Goal: Task Accomplishment & Management: Complete application form

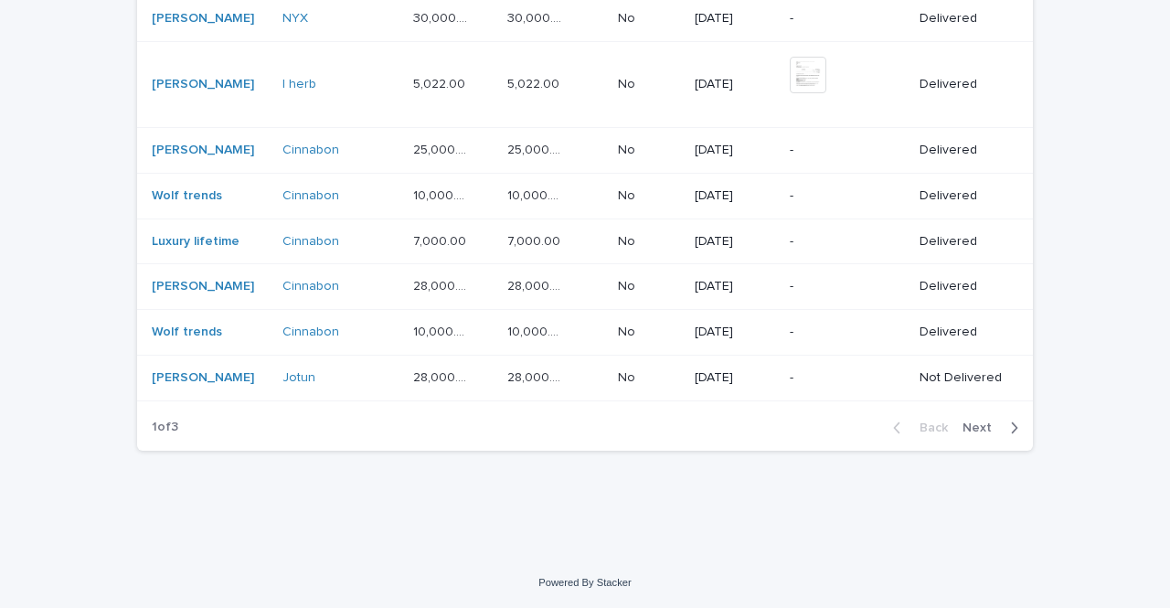
scroll to position [1477, 0]
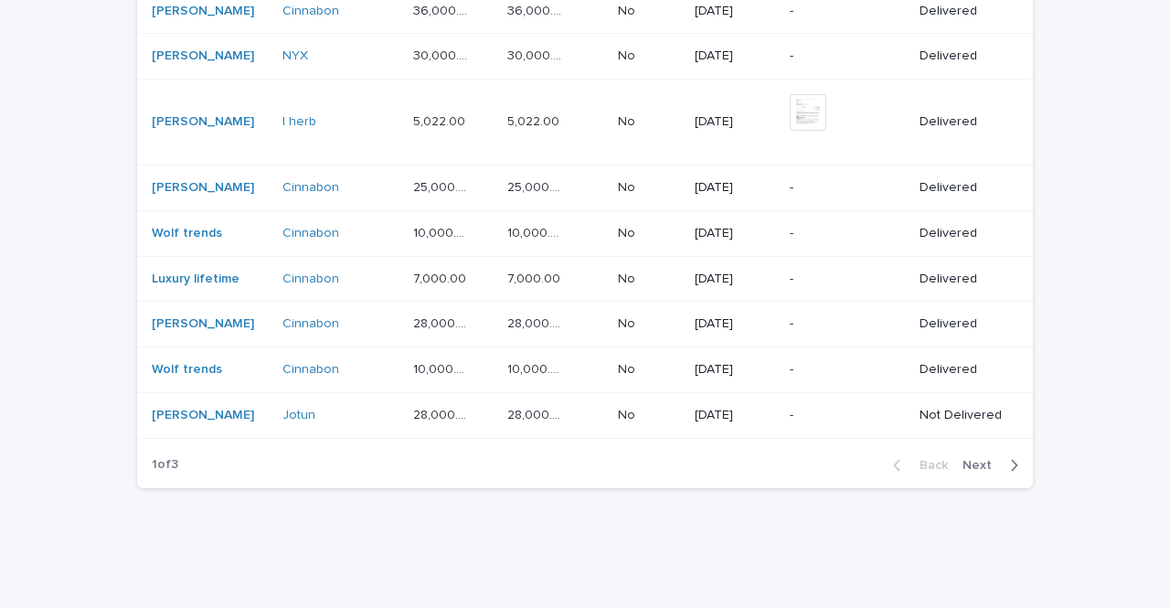
click at [987, 459] on span "Next" at bounding box center [983, 465] width 40 height 13
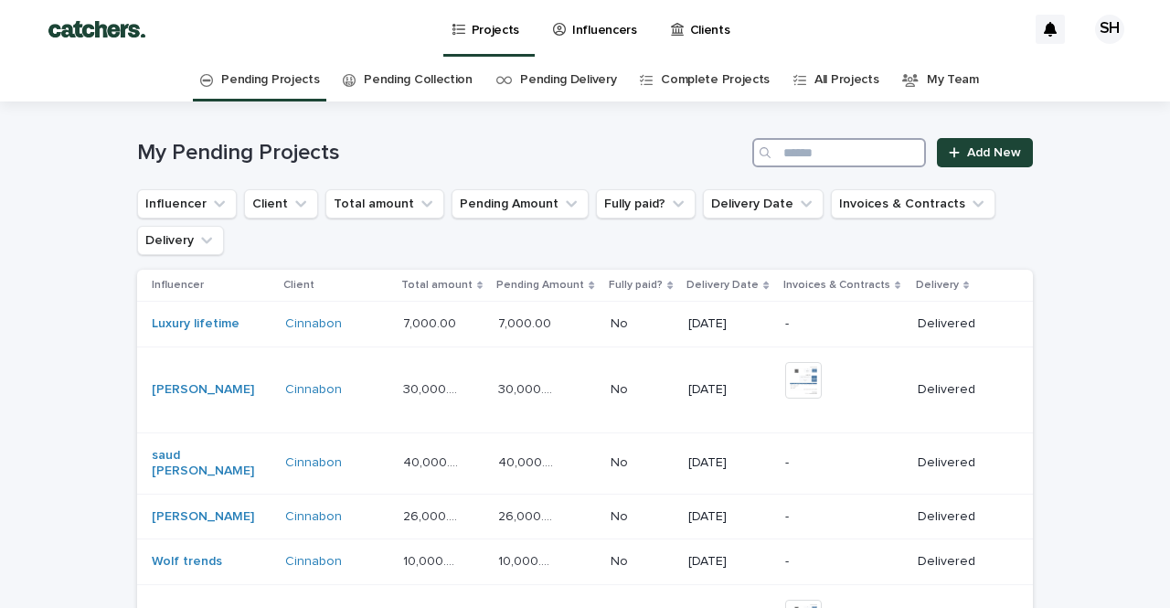
click at [868, 146] on input "Search" at bounding box center [840, 152] width 174 height 29
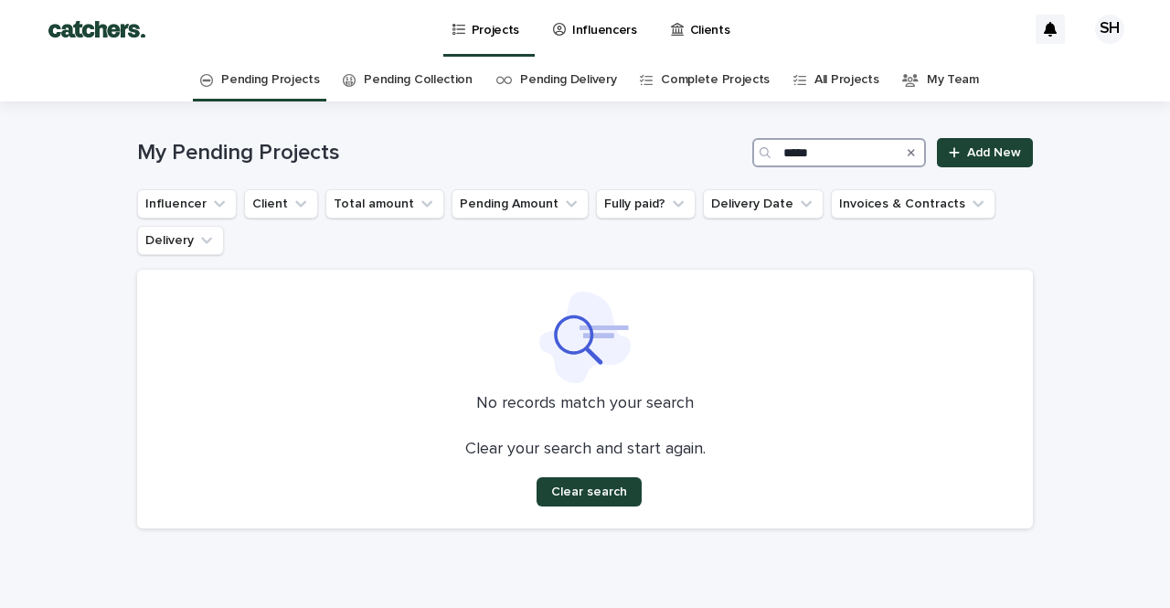
type input "*****"
click at [610, 24] on p "Influencers" at bounding box center [604, 19] width 65 height 38
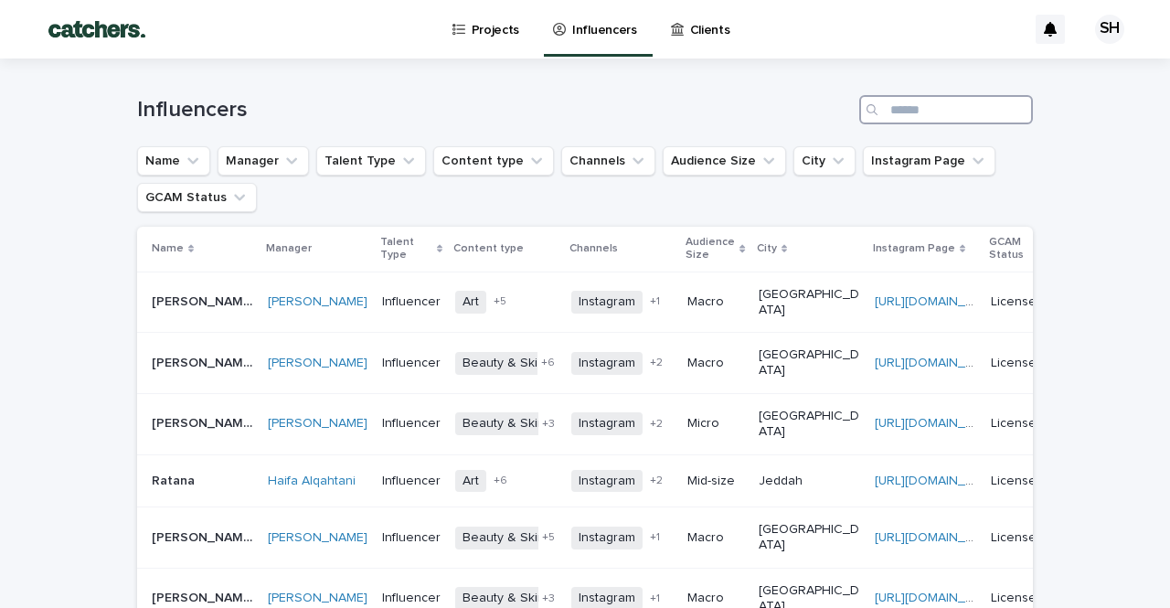
click at [904, 112] on input "Search" at bounding box center [947, 109] width 174 height 29
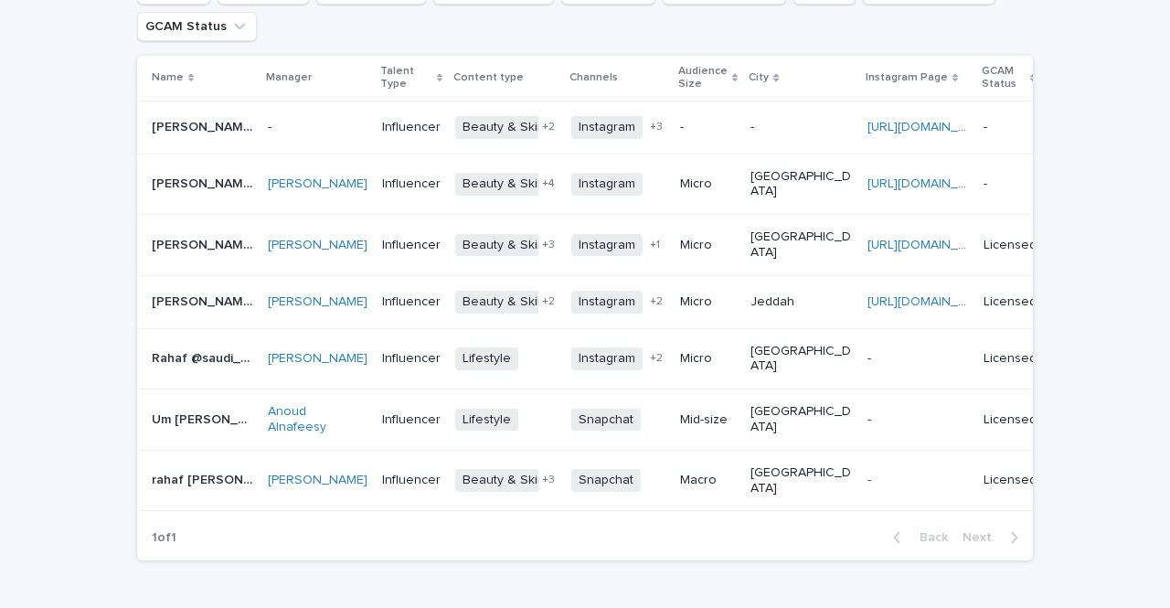
scroll to position [176, 0]
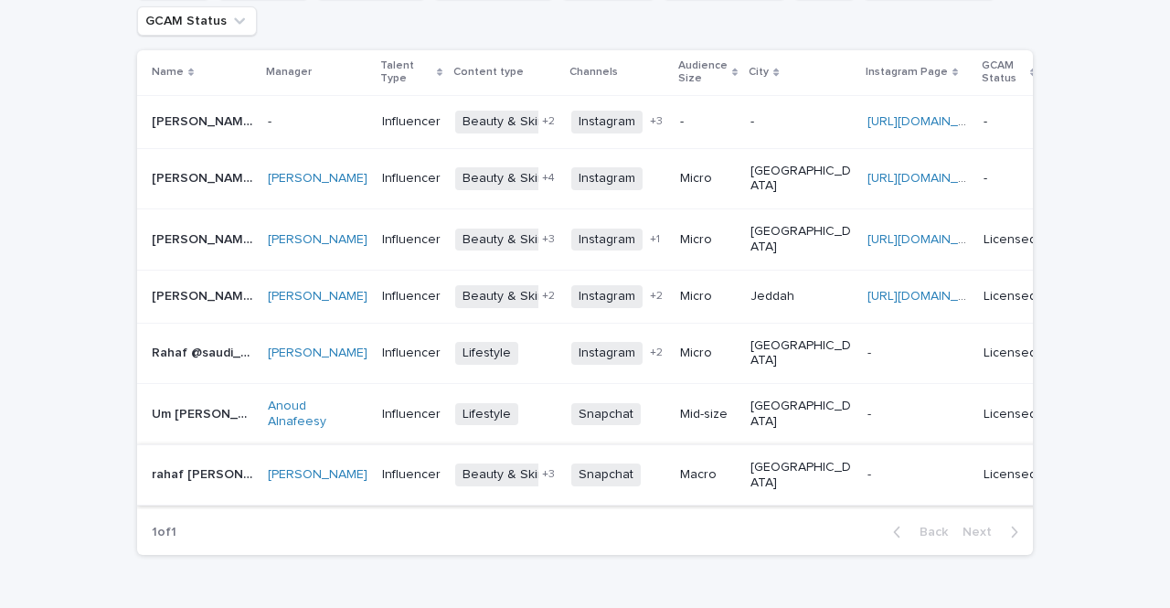
type input "*****"
click at [872, 467] on p at bounding box center [918, 475] width 101 height 16
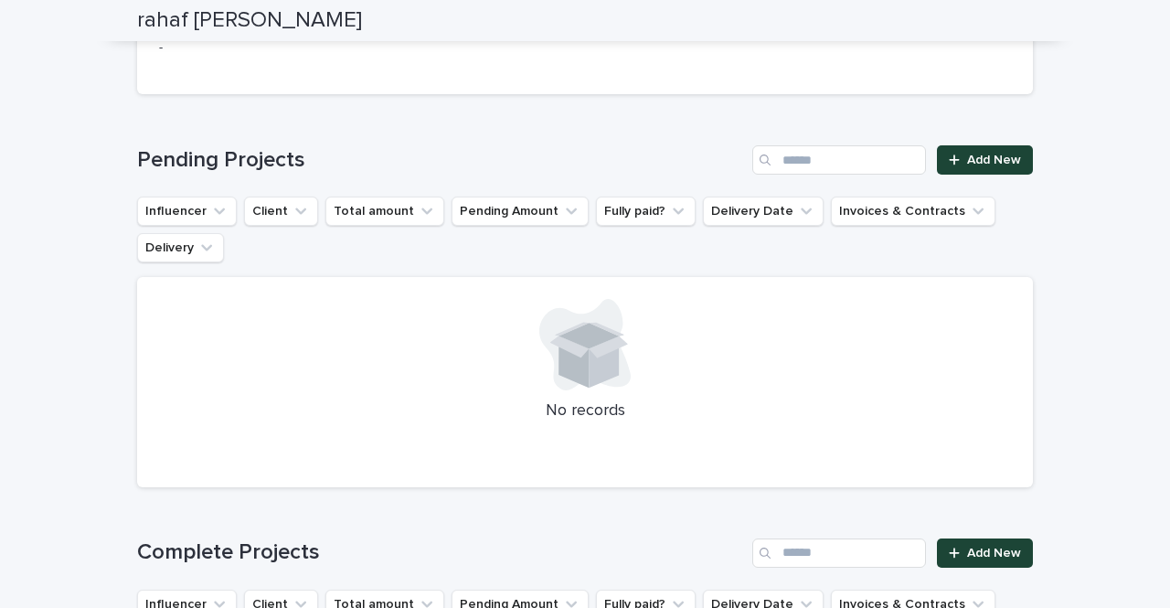
scroll to position [979, 0]
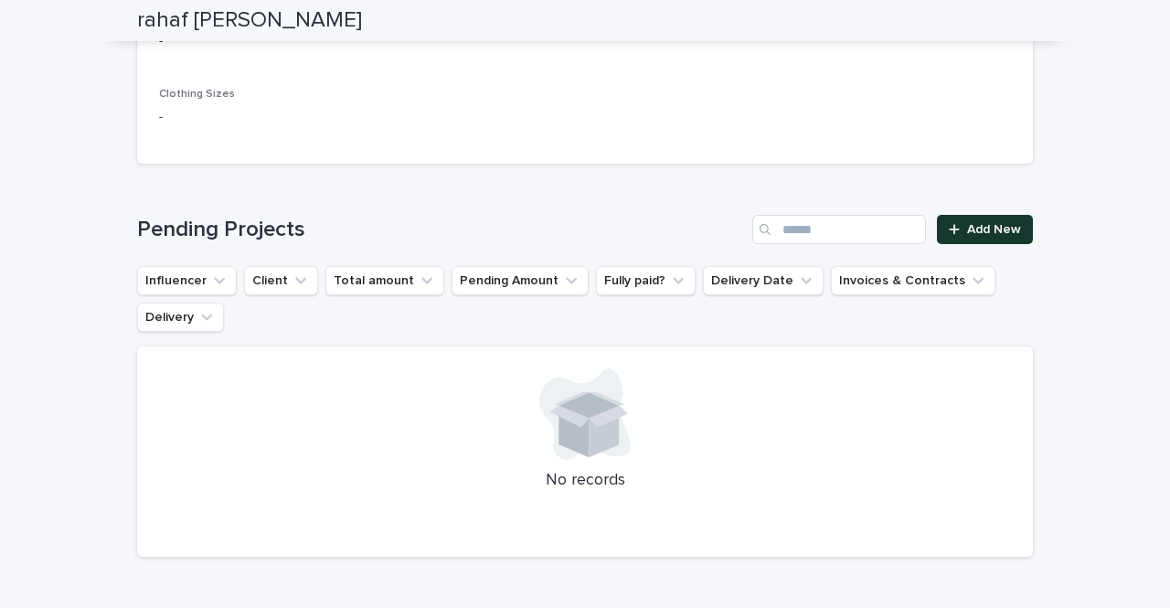
click at [991, 223] on span "Add New" at bounding box center [994, 229] width 54 height 13
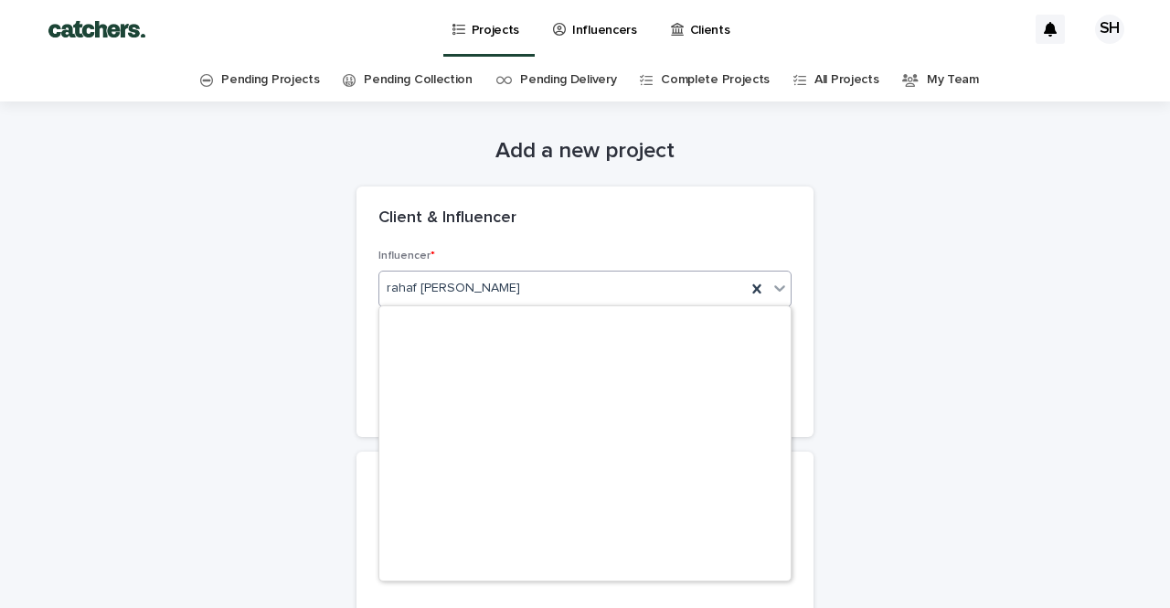
scroll to position [14369, 0]
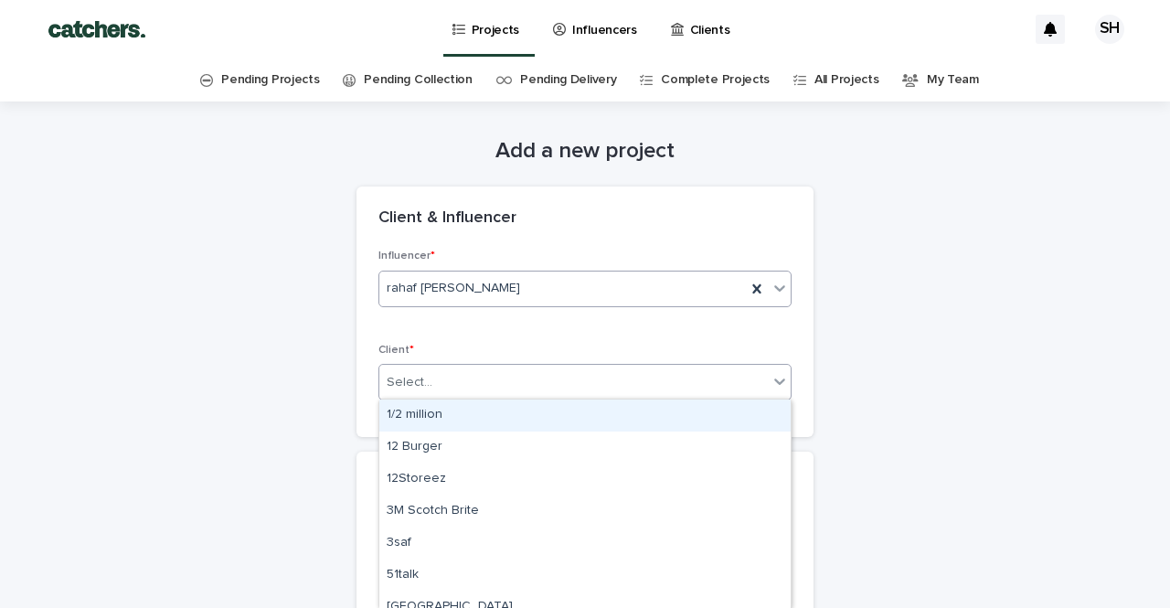
click at [406, 376] on div "Select..." at bounding box center [410, 382] width 46 height 19
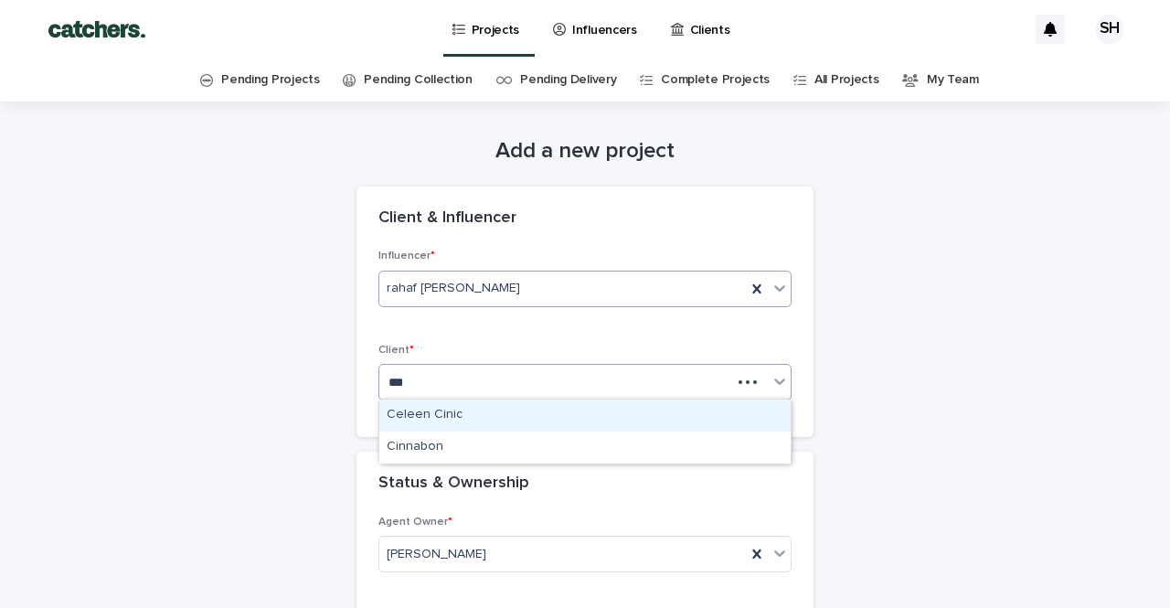
type input "****"
click at [422, 403] on div "Cinnabon" at bounding box center [584, 416] width 411 height 32
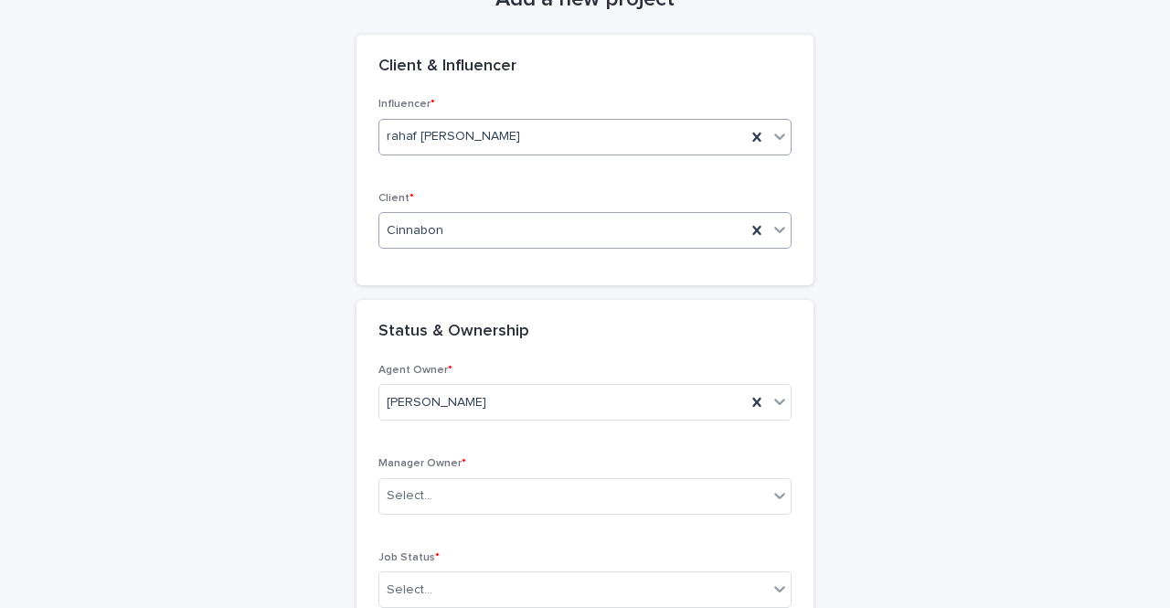
scroll to position [154, 0]
click at [436, 482] on div "Select..." at bounding box center [573, 494] width 389 height 30
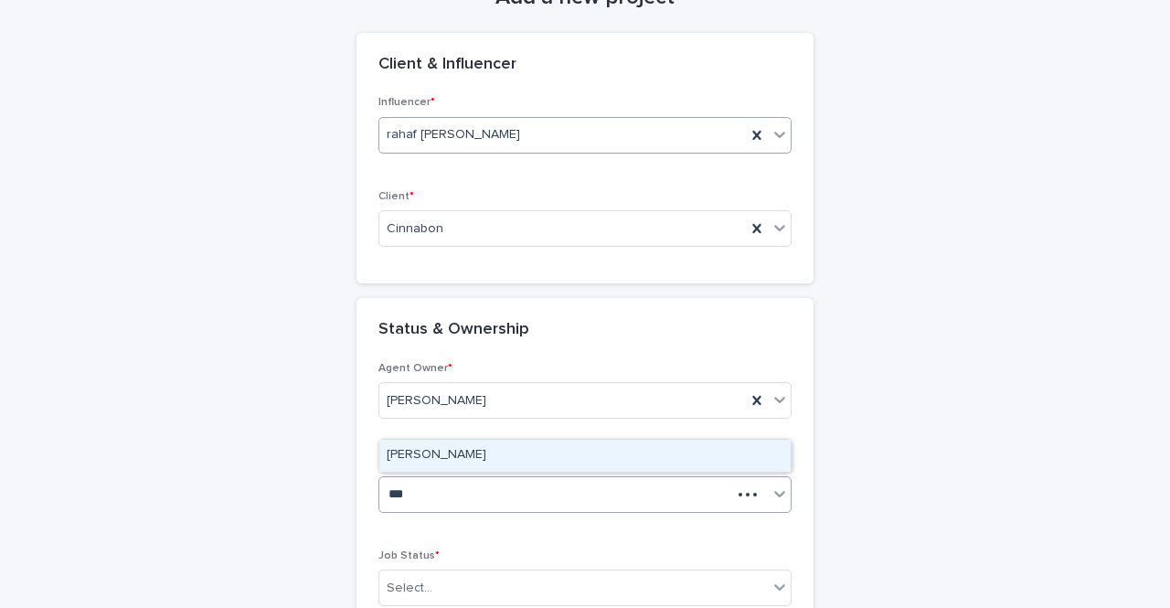
type input "****"
click at [479, 446] on div "[PERSON_NAME]" at bounding box center [584, 456] width 411 height 32
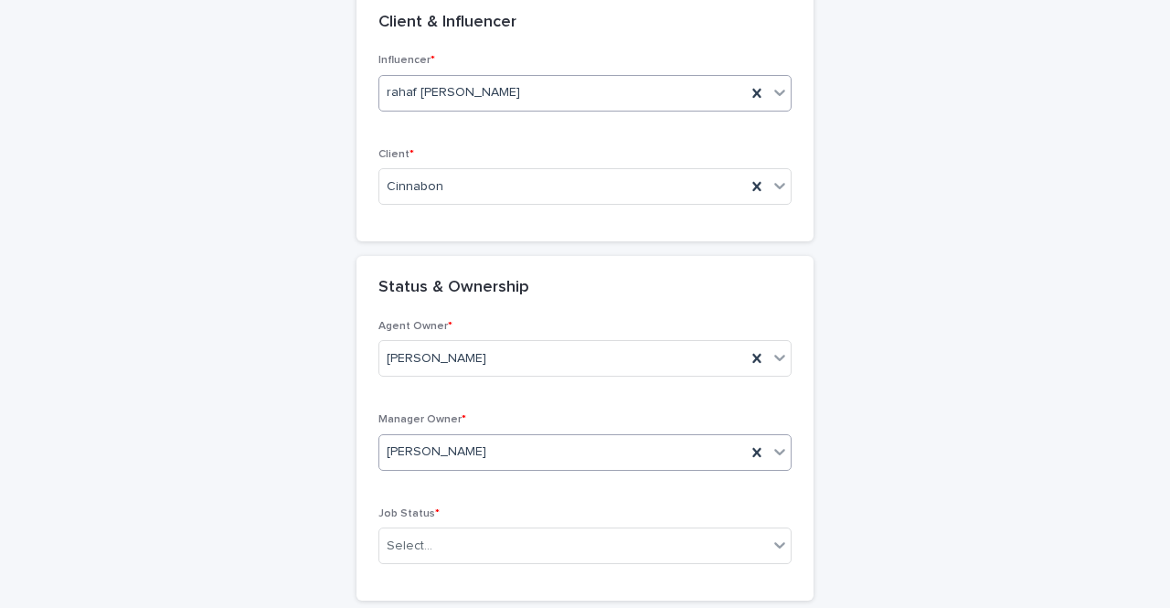
scroll to position [213, 0]
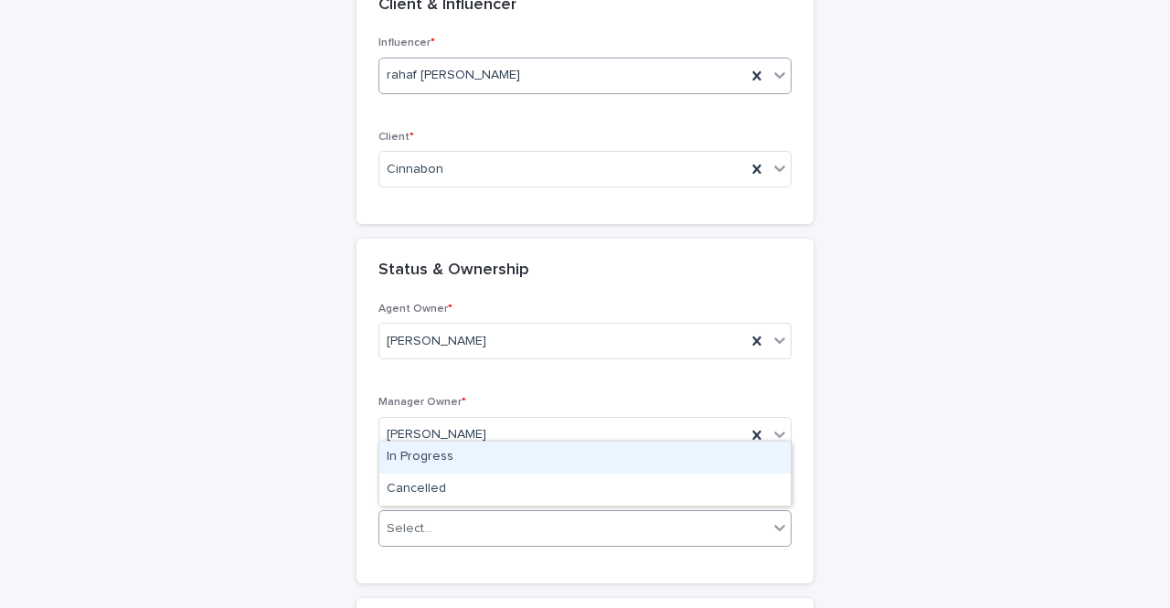
click at [475, 514] on div "Select..." at bounding box center [573, 529] width 389 height 30
click at [474, 464] on div "In Progress" at bounding box center [584, 458] width 411 height 32
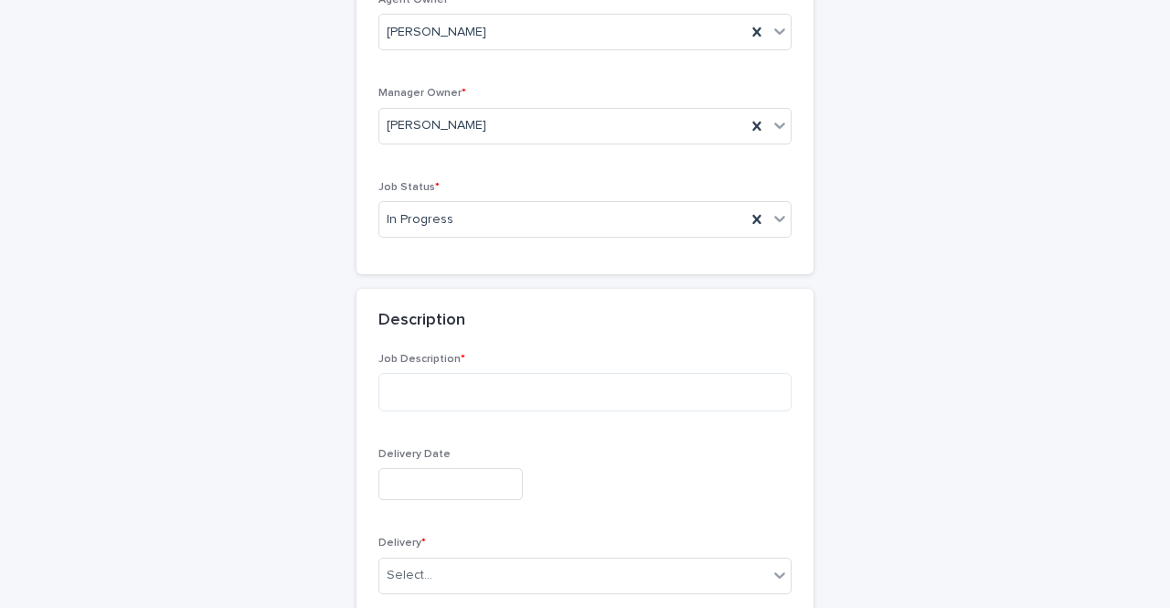
scroll to position [541, 0]
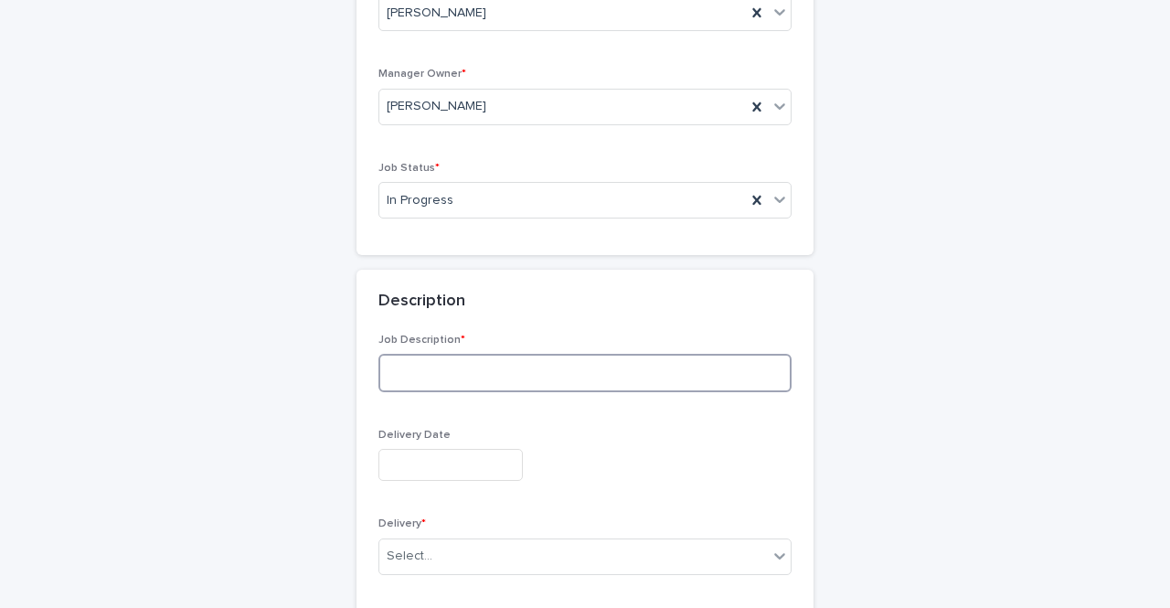
click at [422, 379] on textarea at bounding box center [585, 373] width 413 height 38
type textarea "**********"
click at [400, 466] on input "text" at bounding box center [451, 465] width 144 height 32
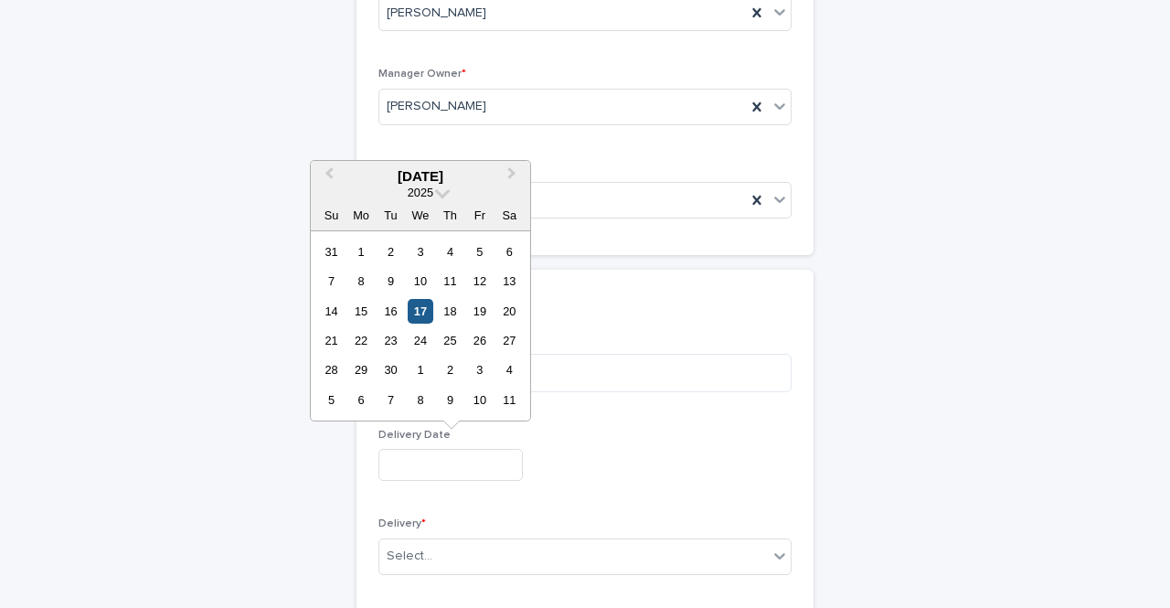
click at [422, 317] on div "17" at bounding box center [420, 311] width 25 height 25
type input "**********"
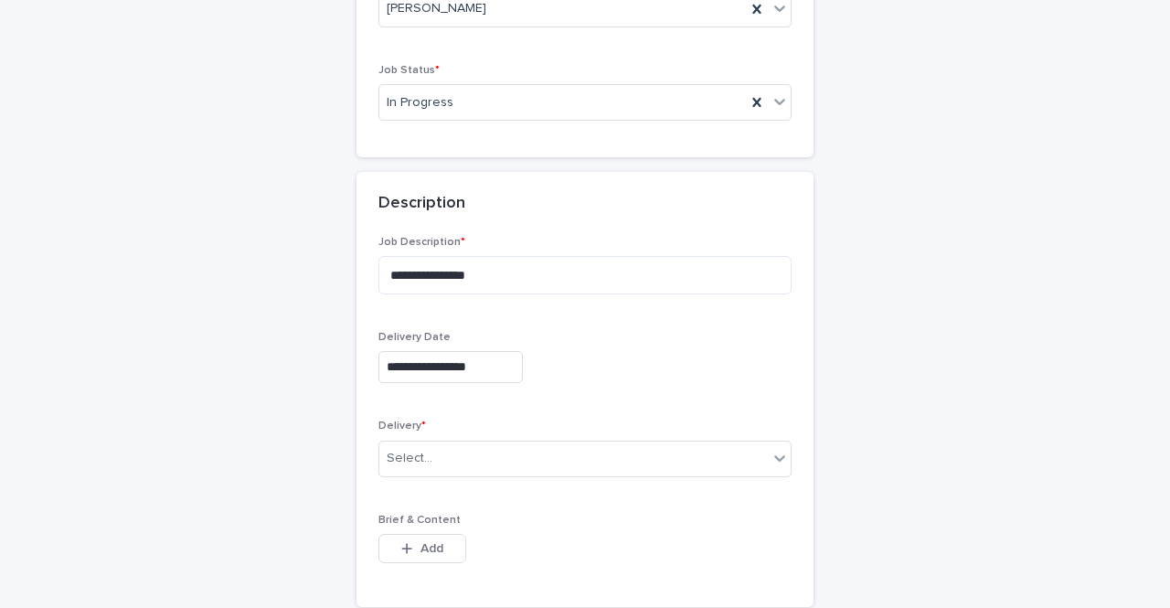
scroll to position [643, 0]
click at [452, 440] on div "Select..." at bounding box center [573, 455] width 389 height 30
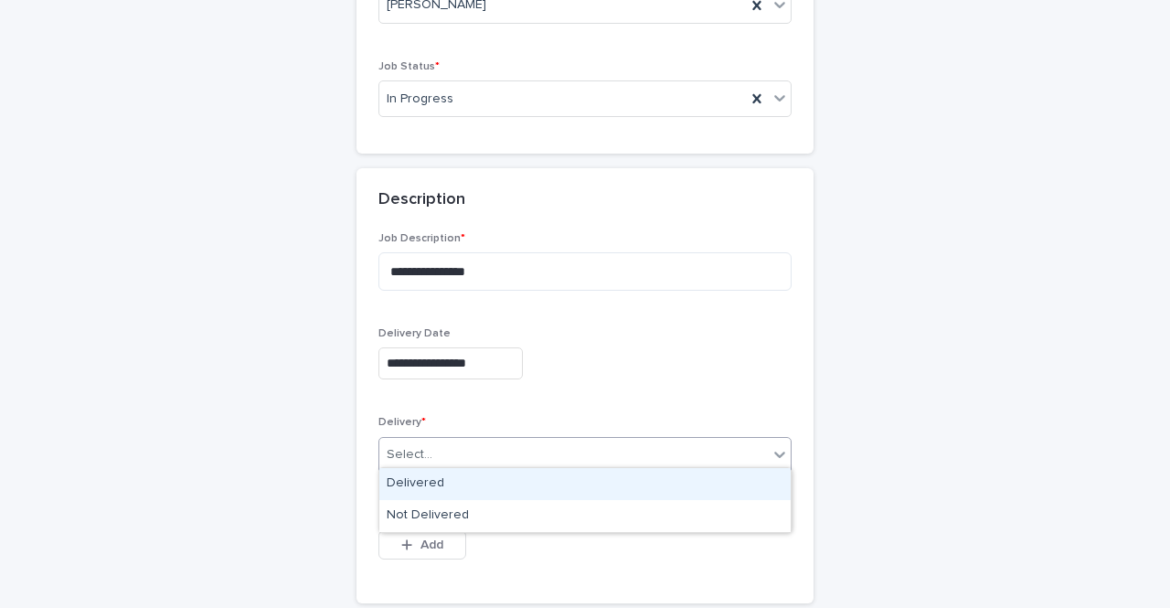
click at [459, 494] on div "Delivered" at bounding box center [584, 484] width 411 height 32
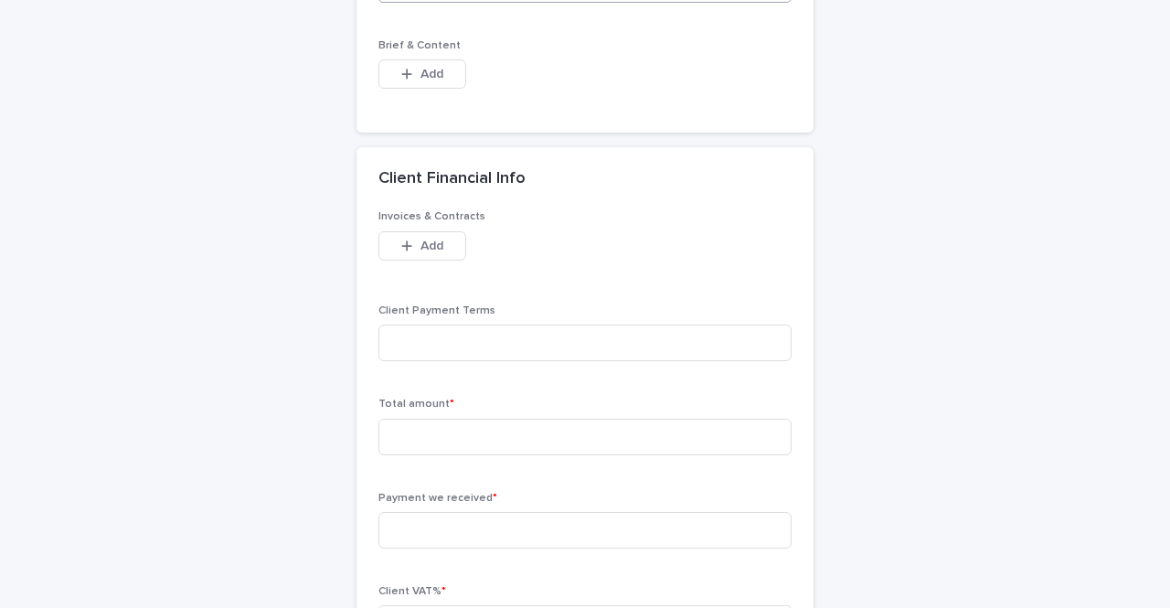
scroll to position [1116, 0]
click at [534, 436] on input at bounding box center [585, 434] width 413 height 37
type input "*****"
click at [537, 535] on input at bounding box center [585, 527] width 413 height 37
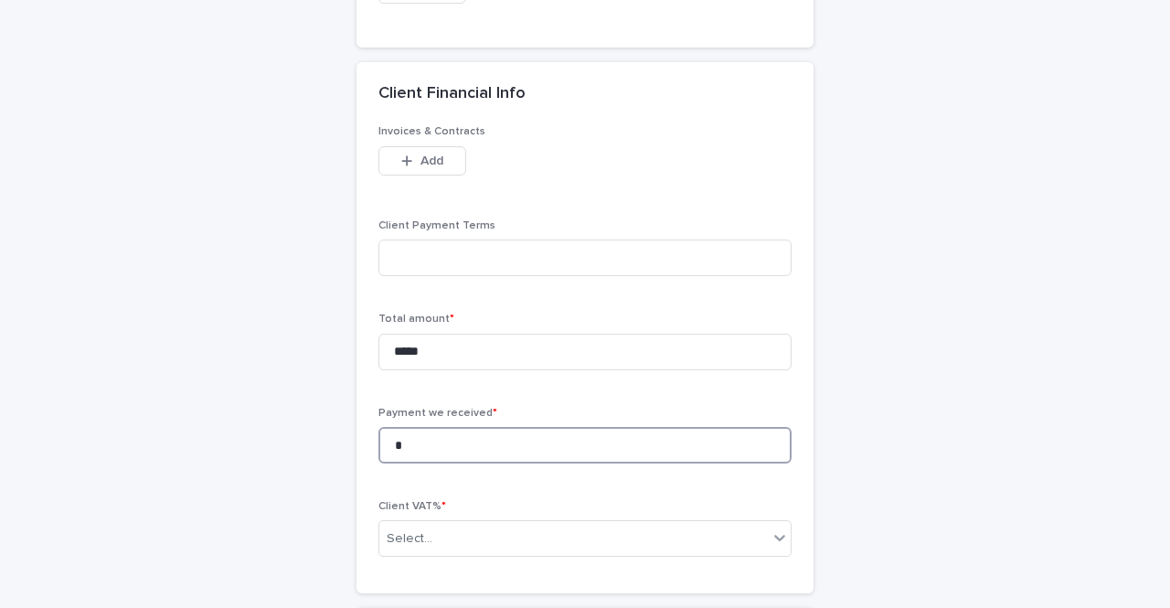
scroll to position [1229, 0]
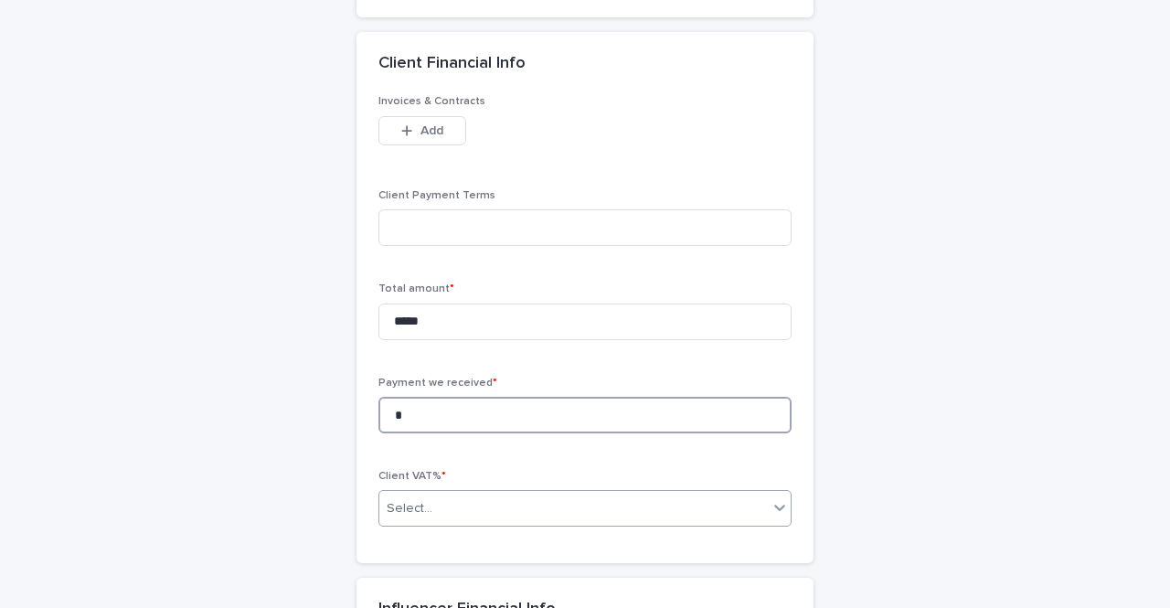
type input "*"
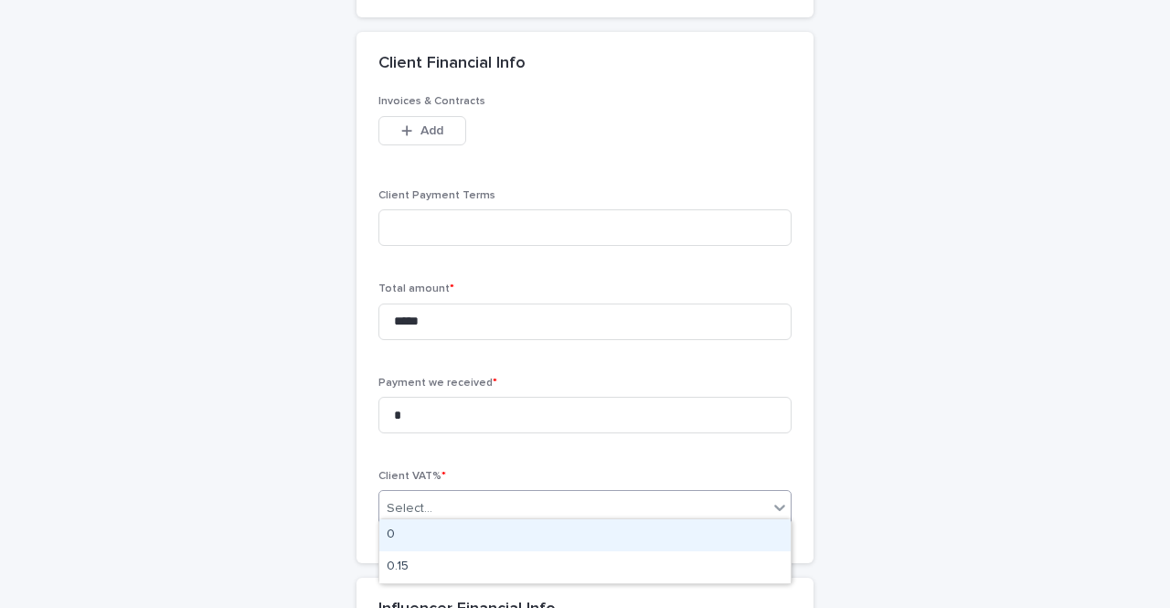
click at [489, 494] on div "Select..." at bounding box center [573, 509] width 389 height 30
click at [494, 531] on div "0" at bounding box center [584, 535] width 411 height 32
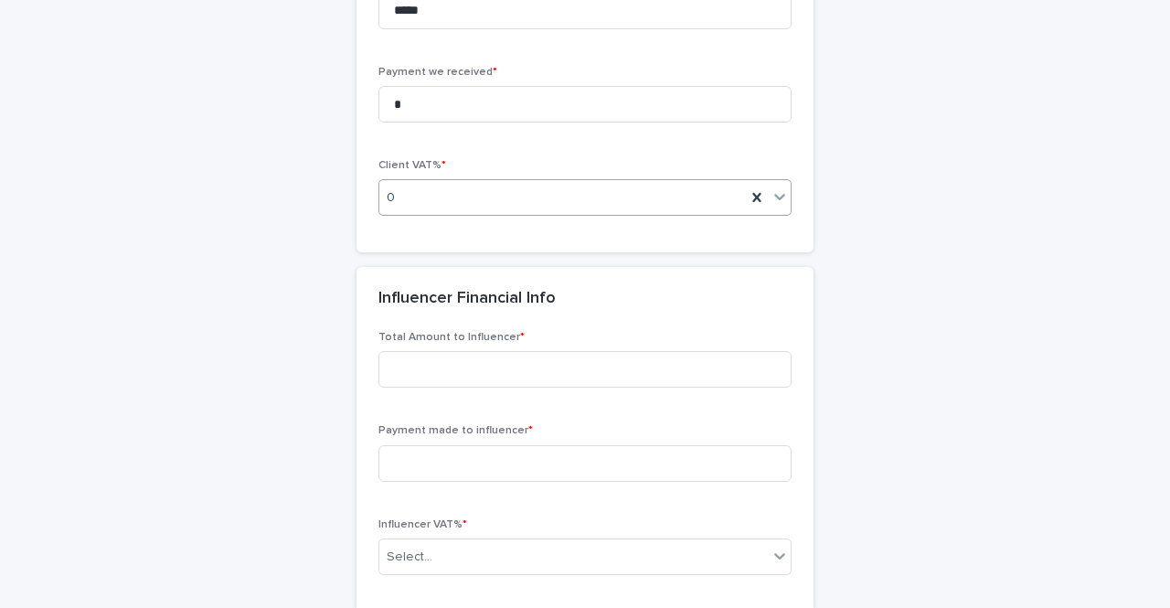
scroll to position [1537, 0]
click at [664, 368] on input at bounding box center [585, 372] width 413 height 37
type input "*****"
click at [669, 462] on input at bounding box center [585, 466] width 413 height 37
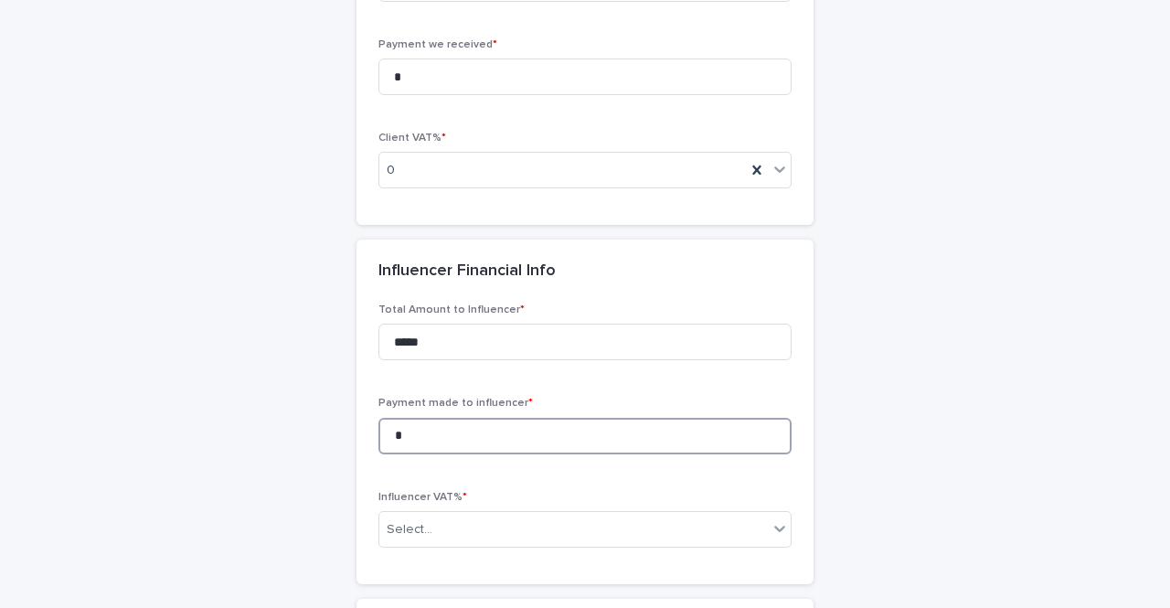
scroll to position [1575, 0]
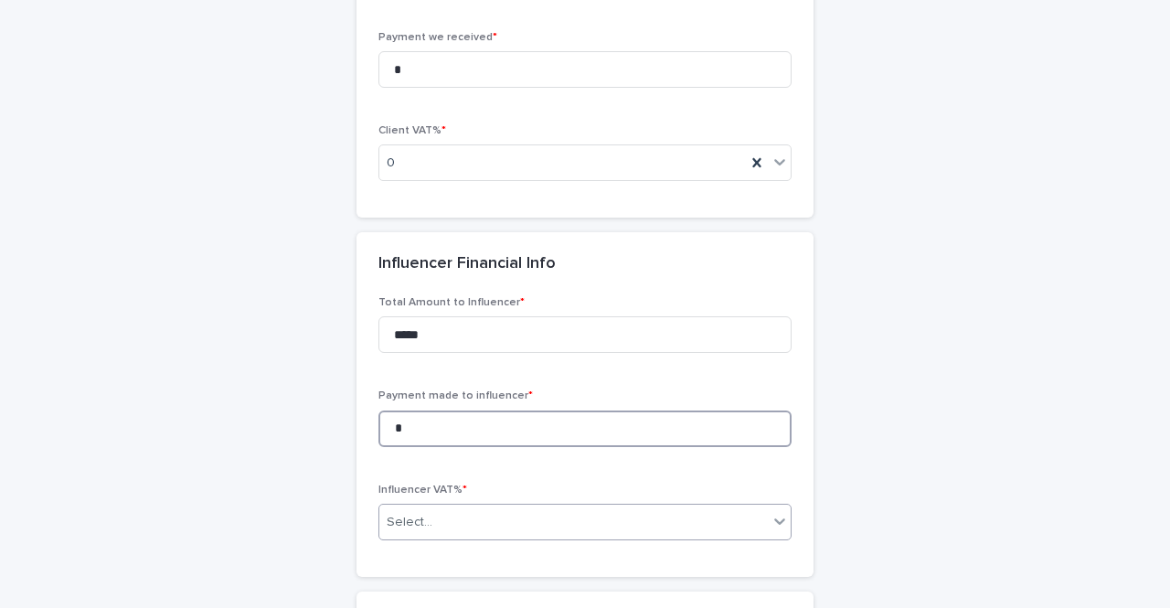
type input "*"
click at [605, 504] on div "Select..." at bounding box center [585, 522] width 413 height 37
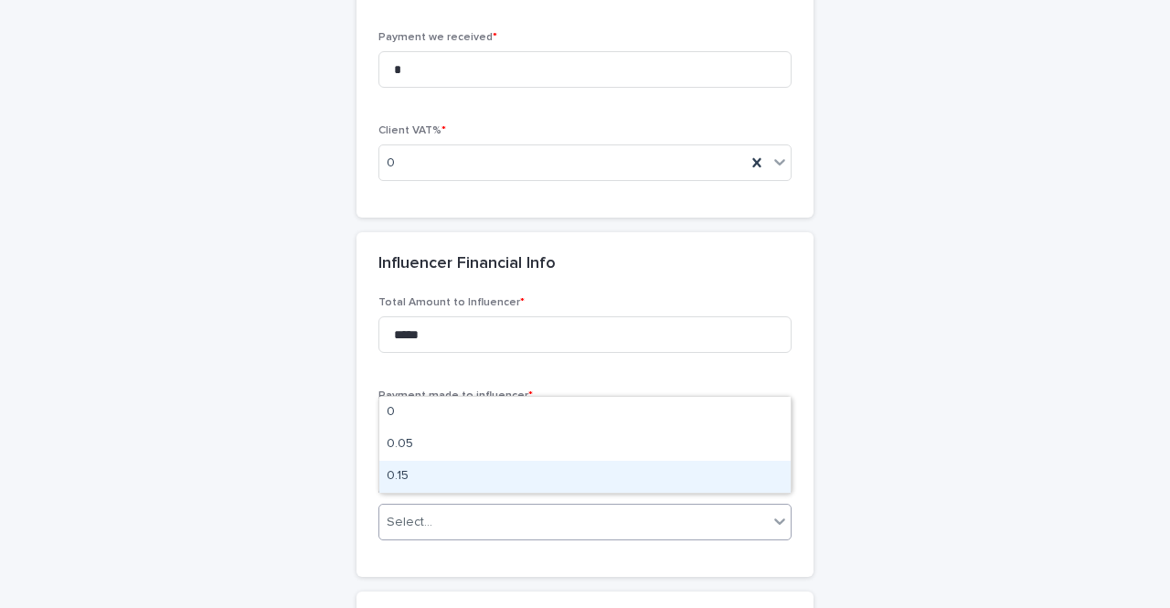
click at [585, 473] on div "0.15" at bounding box center [584, 477] width 411 height 32
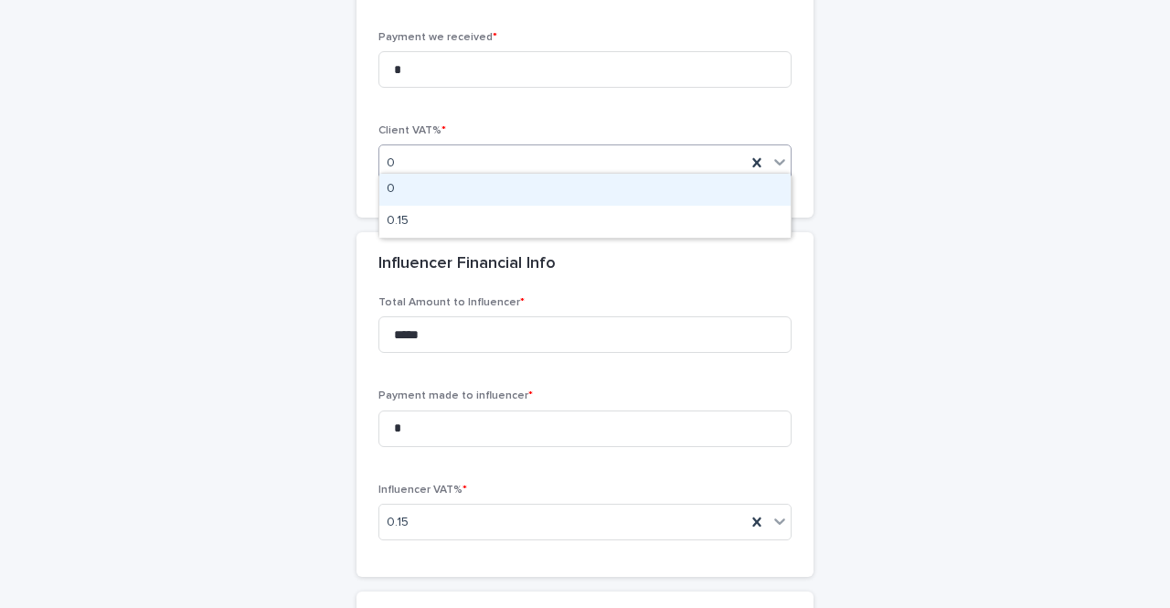
click at [556, 172] on div "0" at bounding box center [585, 162] width 413 height 37
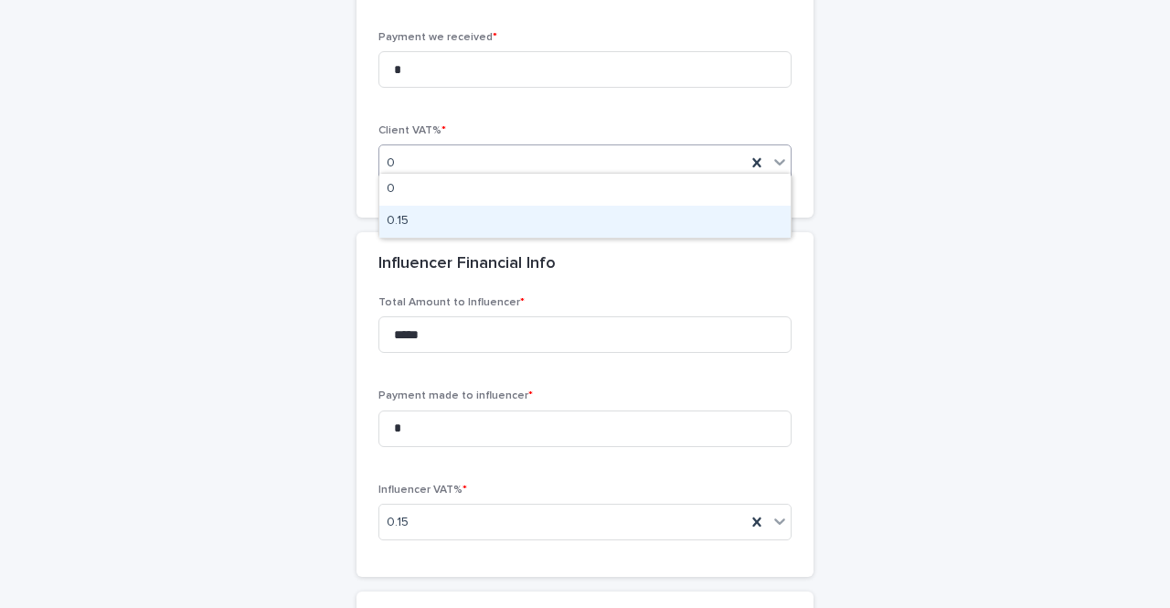
click at [551, 222] on div "0.15" at bounding box center [584, 222] width 411 height 32
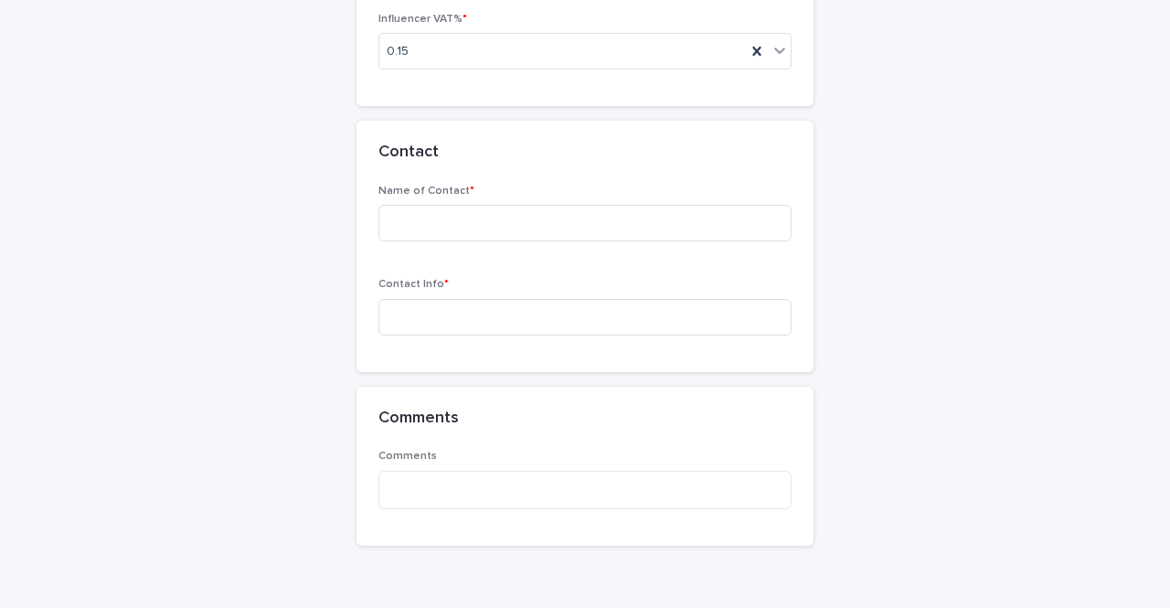
scroll to position [2046, 0]
click at [547, 217] on input at bounding box center [585, 222] width 413 height 37
type input "******"
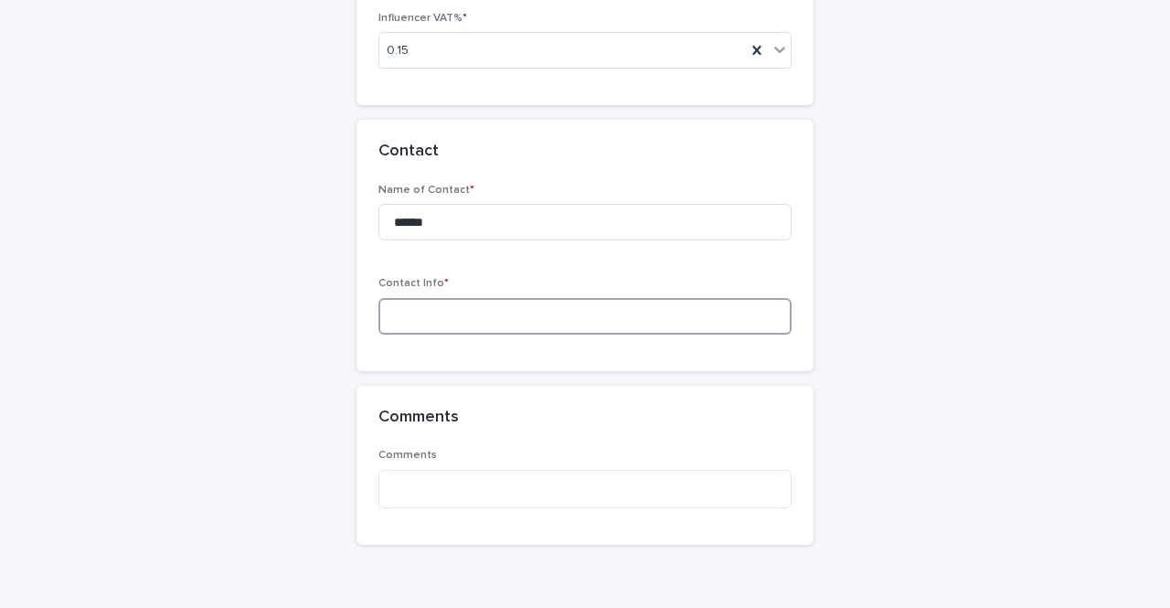
click at [563, 298] on input at bounding box center [585, 316] width 413 height 37
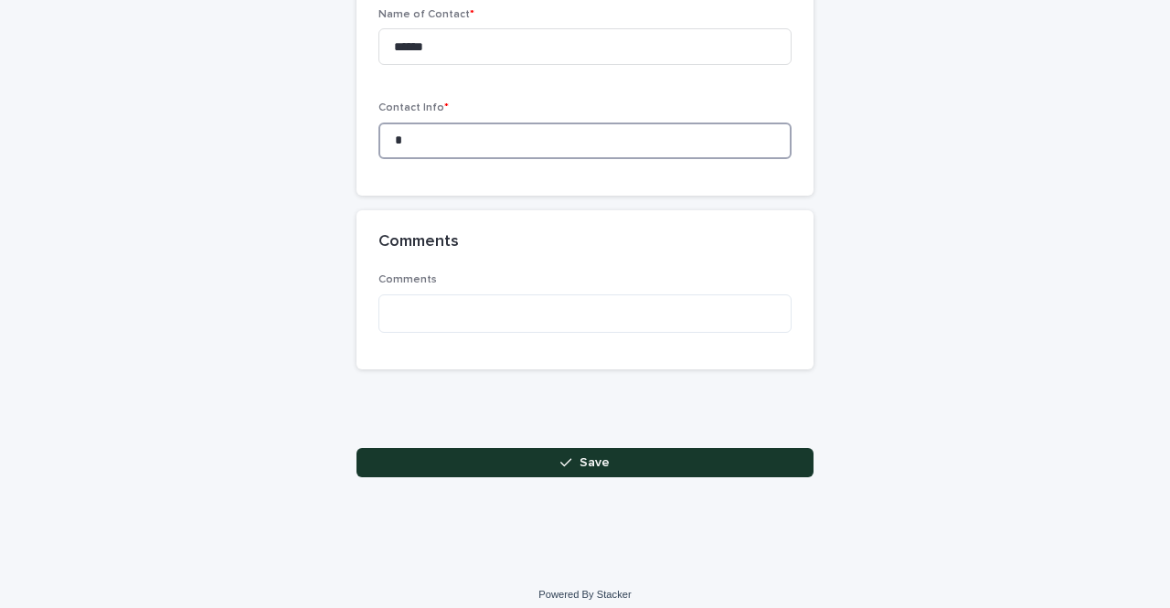
scroll to position [2221, 0]
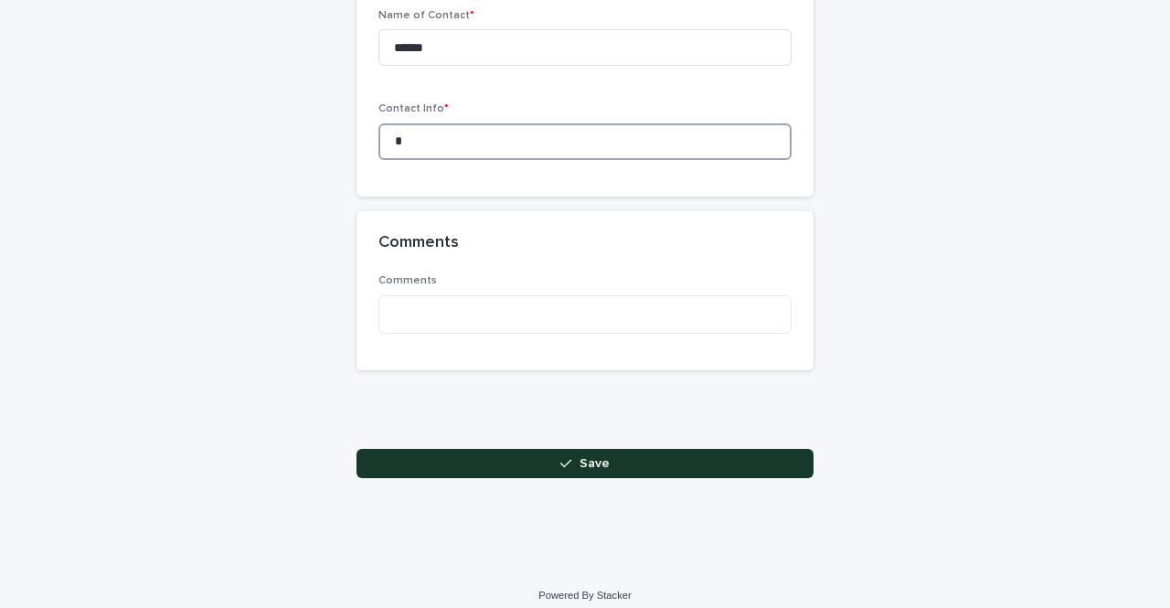
type input "*"
click at [661, 459] on button "Save" at bounding box center [585, 463] width 457 height 29
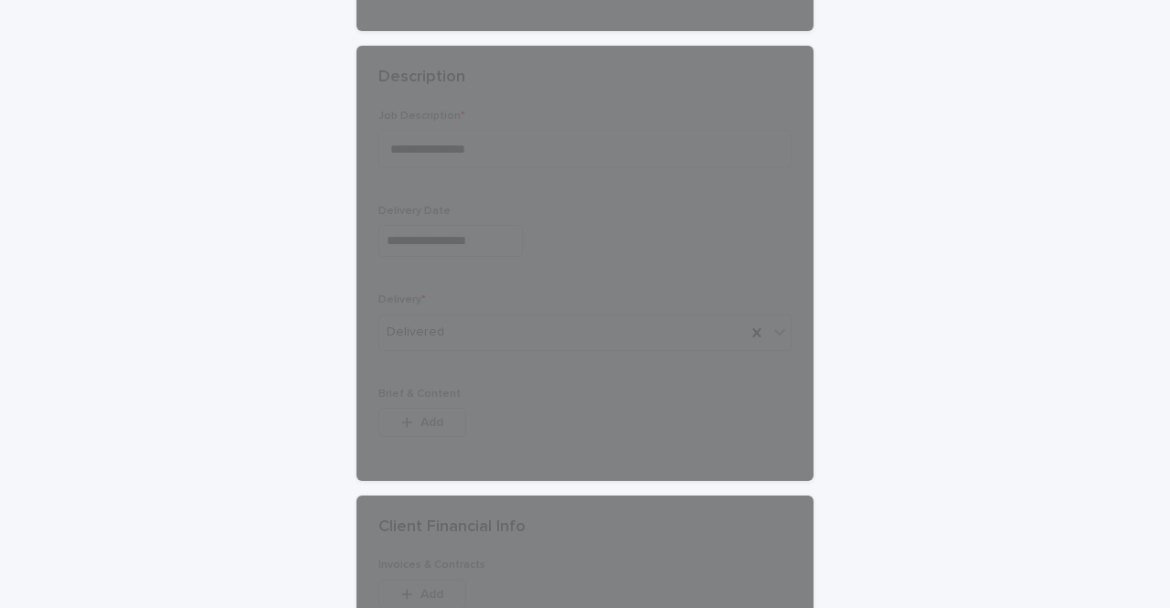
scroll to position [-30, 0]
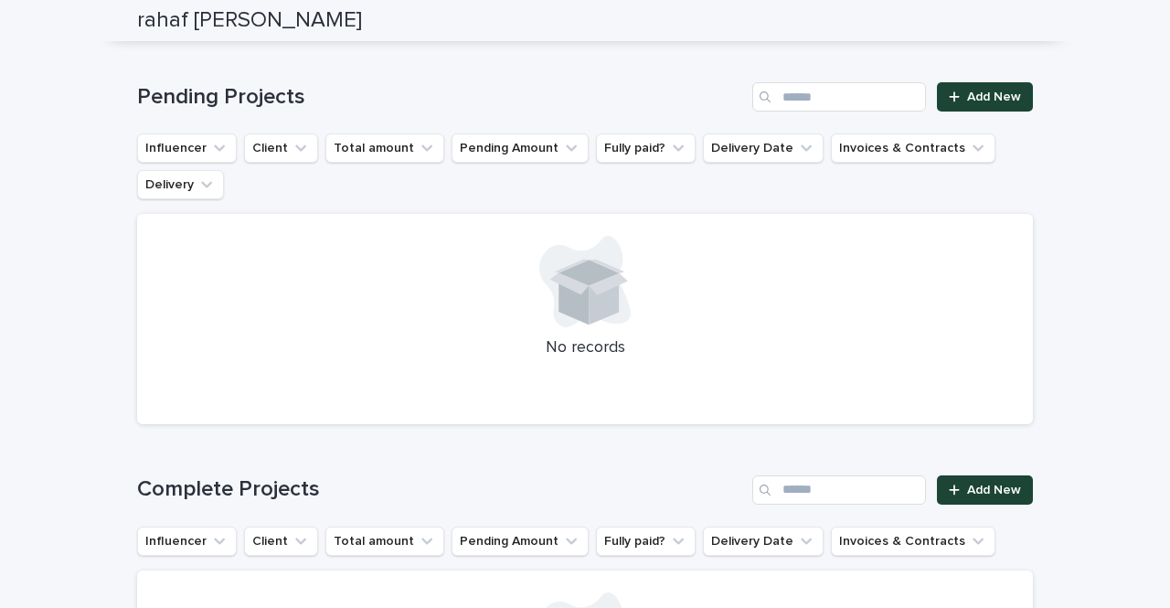
scroll to position [1333, 0]
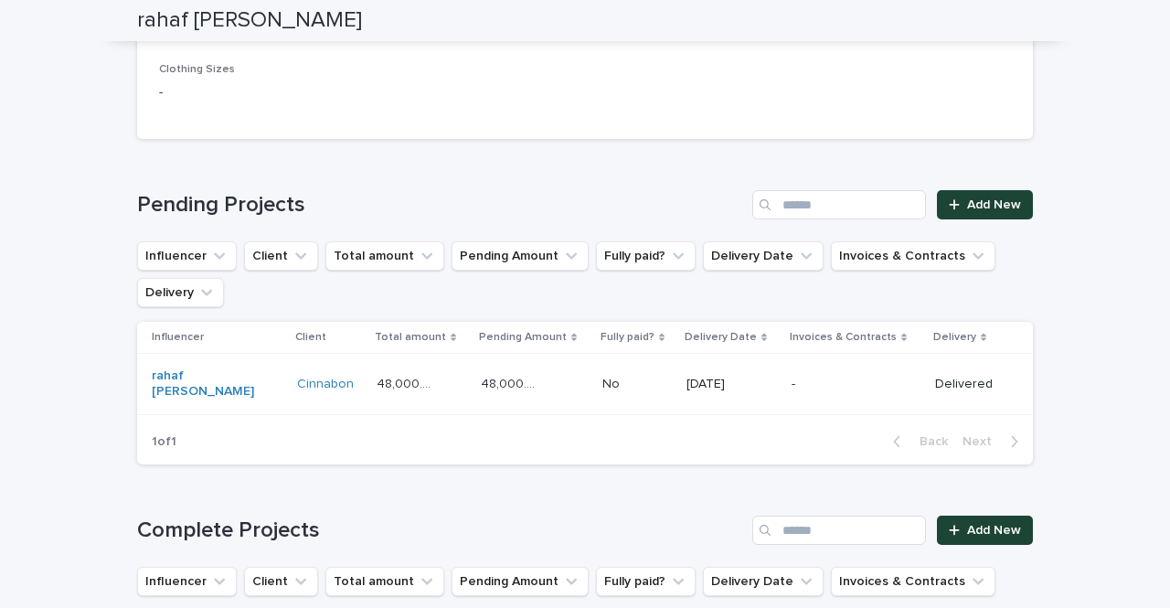
scroll to position [1034, 0]
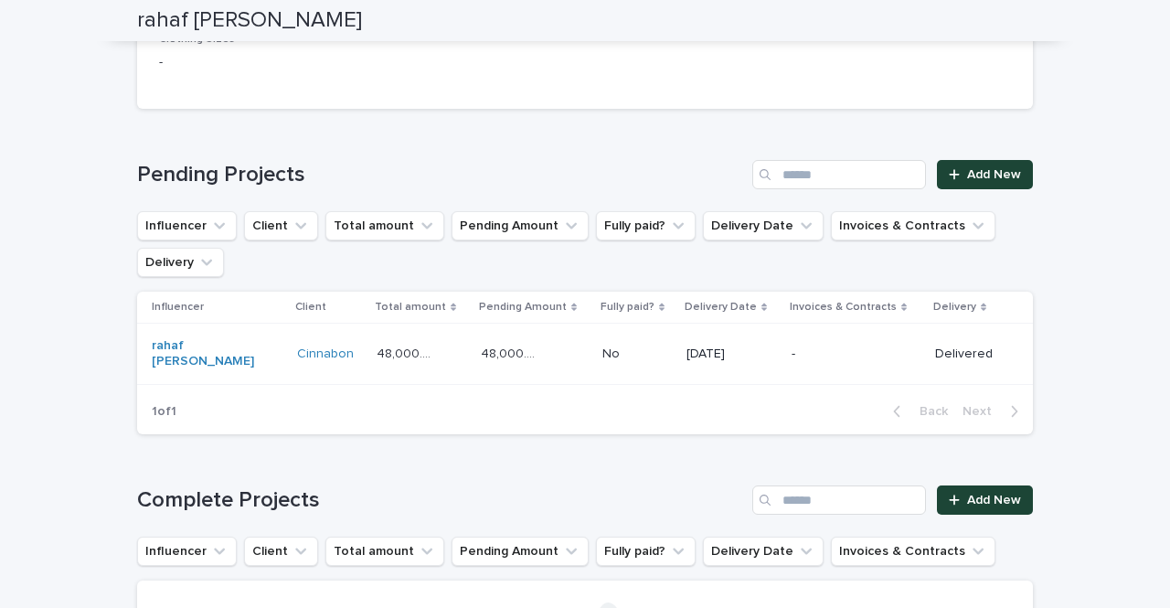
click at [805, 348] on div "-" at bounding box center [856, 354] width 129 height 30
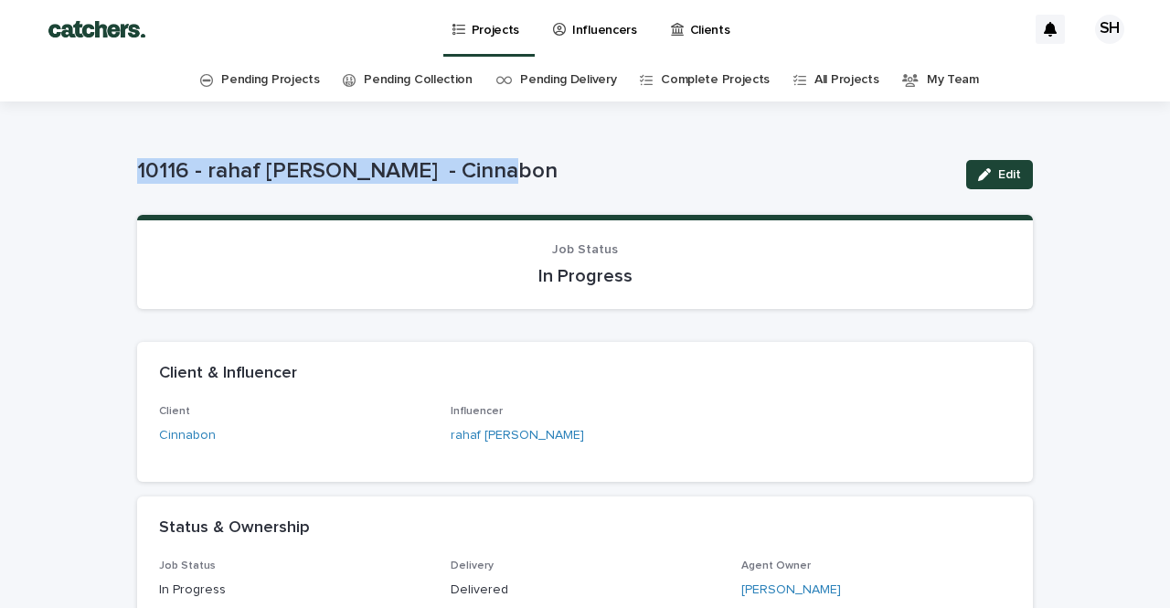
drag, startPoint x: 480, startPoint y: 174, endPoint x: 123, endPoint y: 170, distance: 356.6
copy p "10116 - rahaf [PERSON_NAME] - Cinnabon"
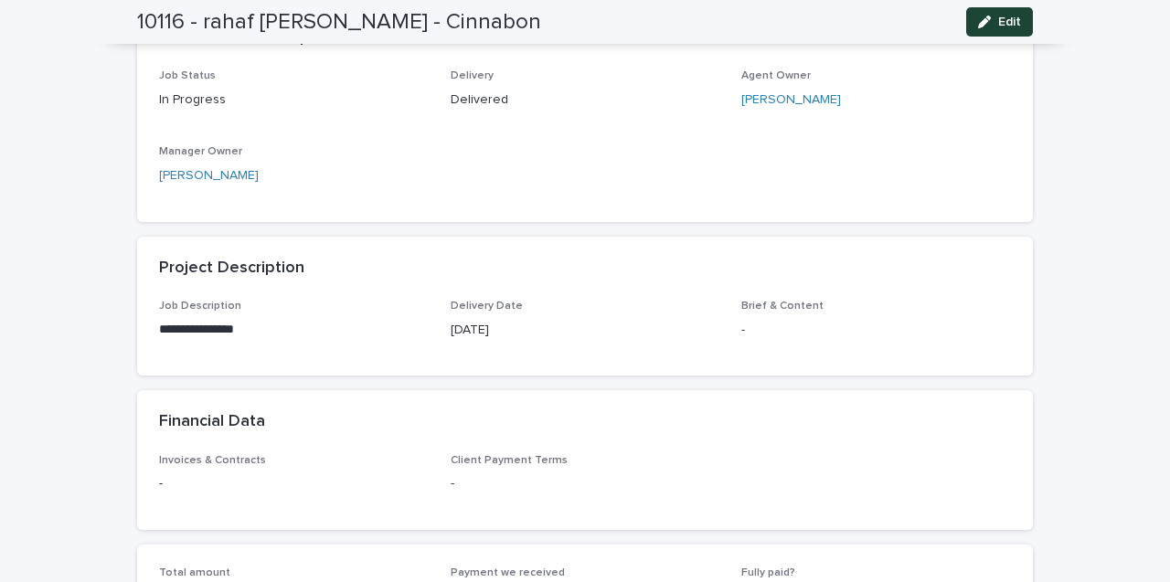
scroll to position [472, 0]
